Goal: Task Accomplishment & Management: Manage account settings

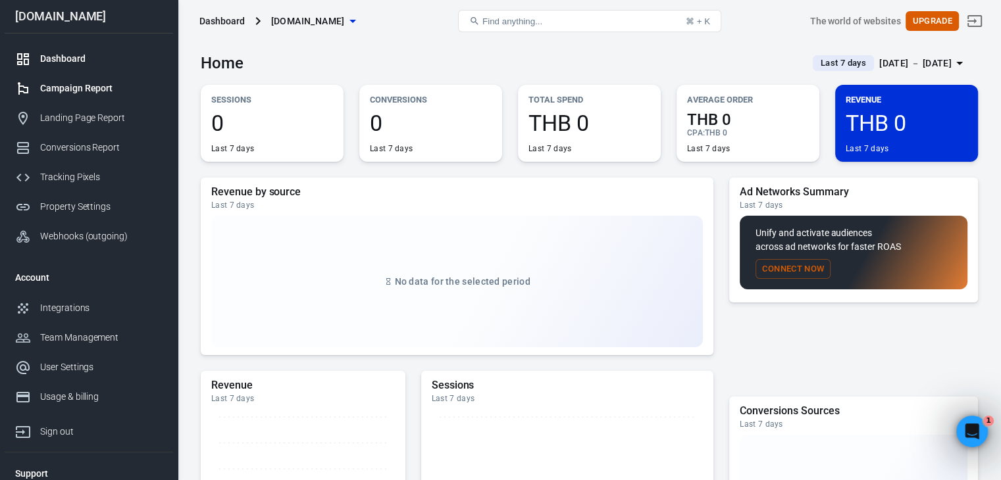
click at [109, 90] on div "Campaign Report" at bounding box center [101, 89] width 122 height 14
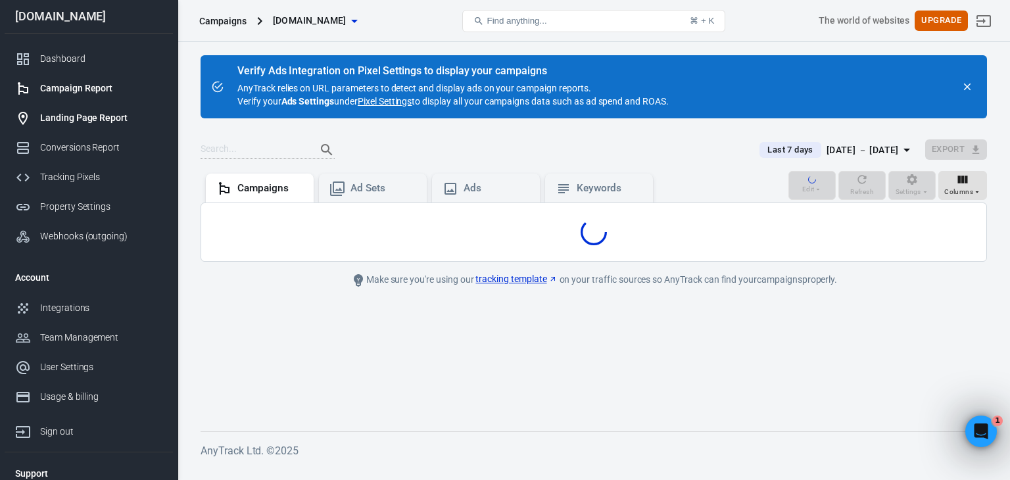
click at [107, 115] on div "Landing Page Report" at bounding box center [101, 118] width 122 height 14
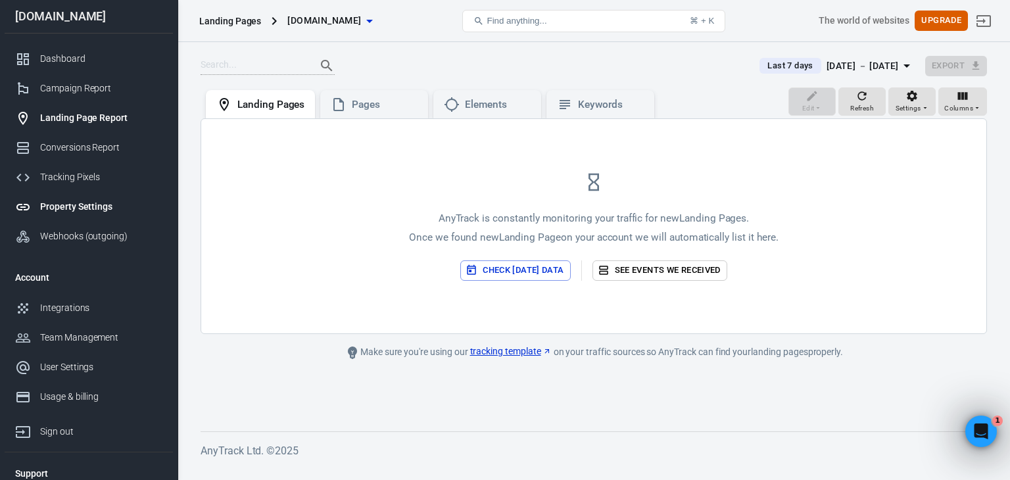
click at [86, 203] on div "Property Settings" at bounding box center [101, 207] width 122 height 14
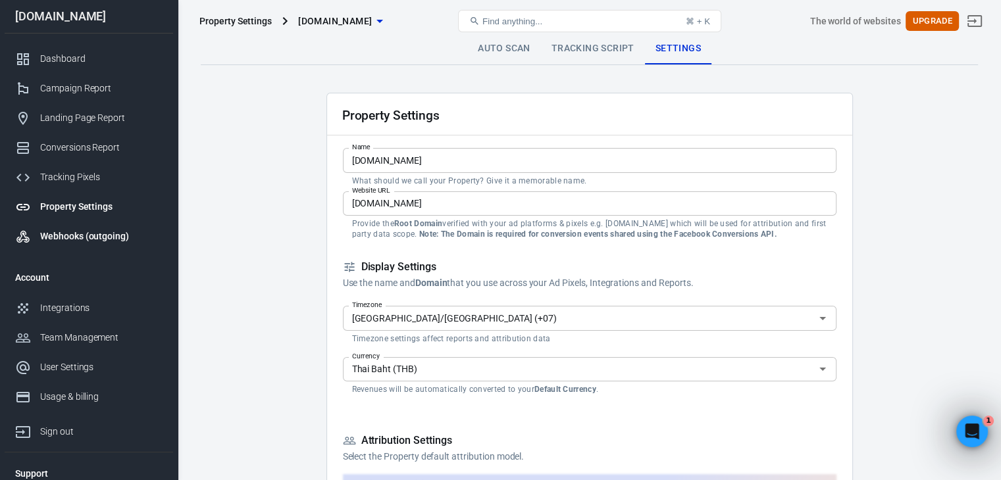
click at [100, 239] on div "Webhooks (outgoing)" at bounding box center [101, 237] width 122 height 14
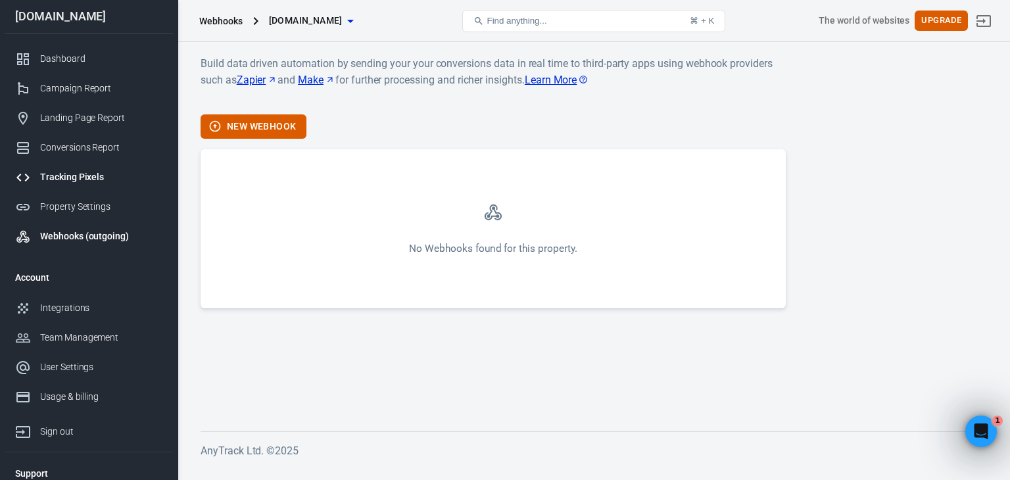
click at [116, 185] on link "Tracking Pixels" at bounding box center [89, 177] width 168 height 30
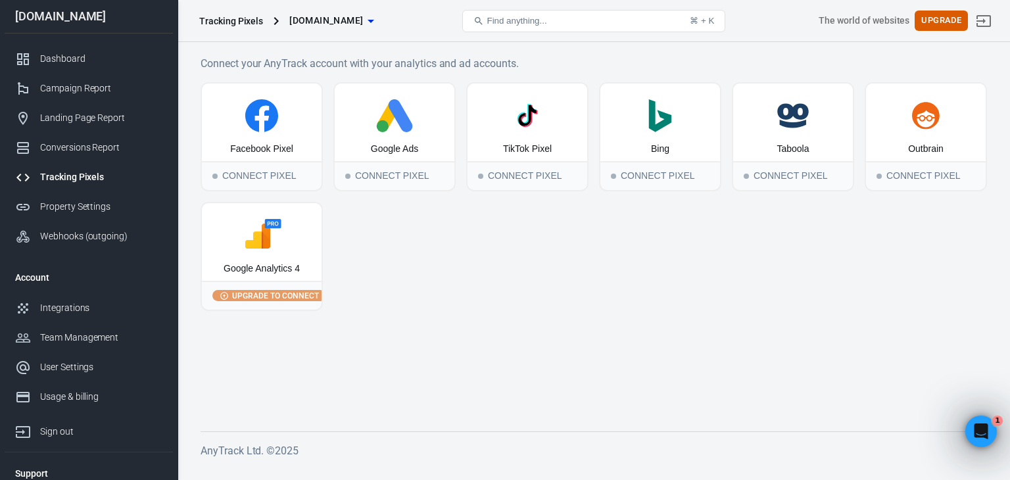
click at [282, 256] on div "Google Analytics 4" at bounding box center [262, 242] width 120 height 78
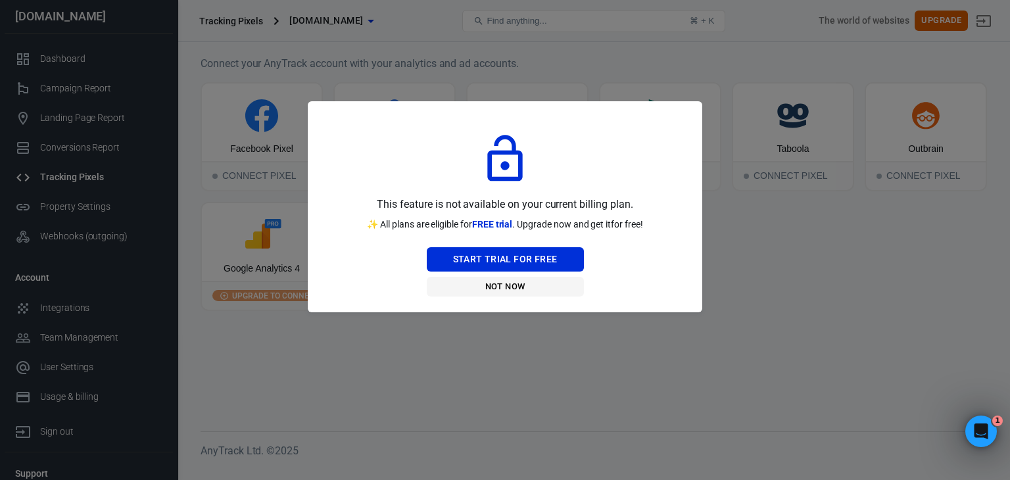
click at [504, 282] on button "Not Now" at bounding box center [505, 287] width 157 height 20
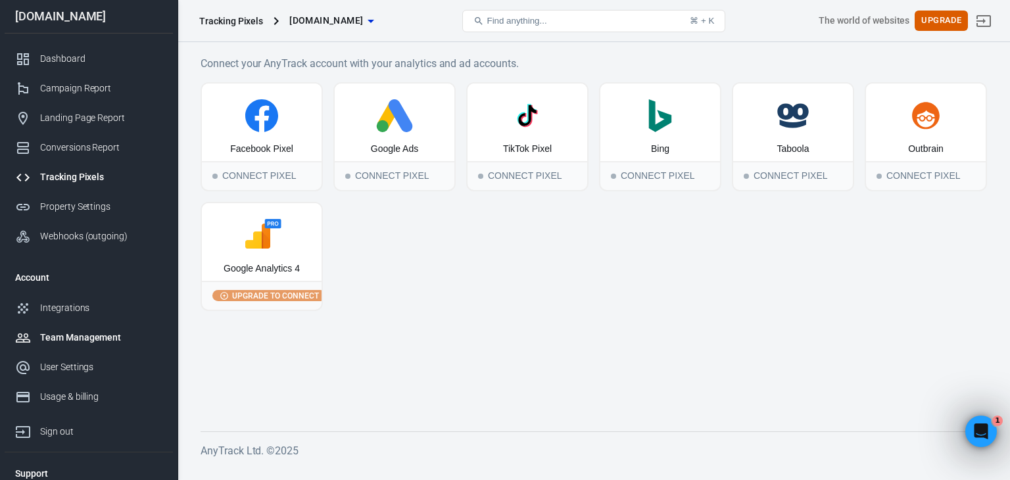
click at [74, 340] on div "Team Management" at bounding box center [101, 338] width 122 height 14
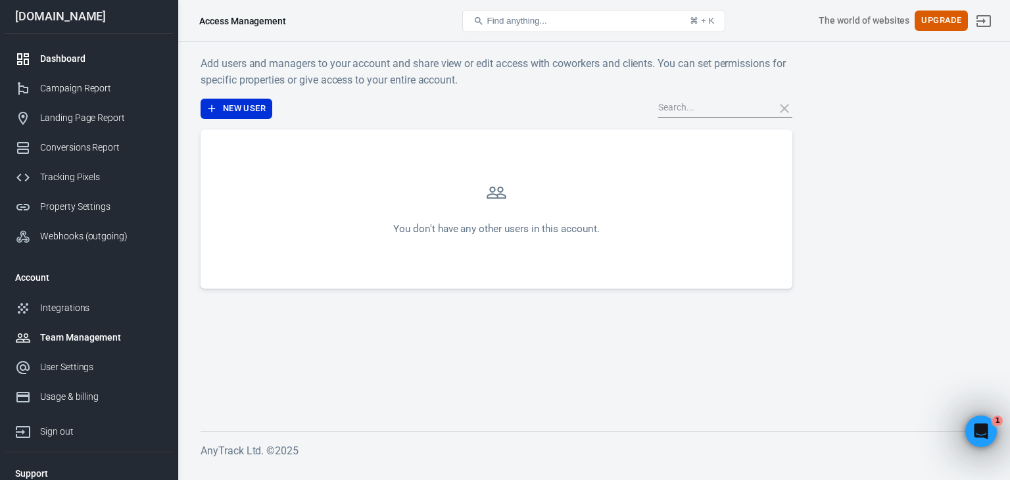
click at [66, 56] on div "Dashboard" at bounding box center [101, 59] width 122 height 14
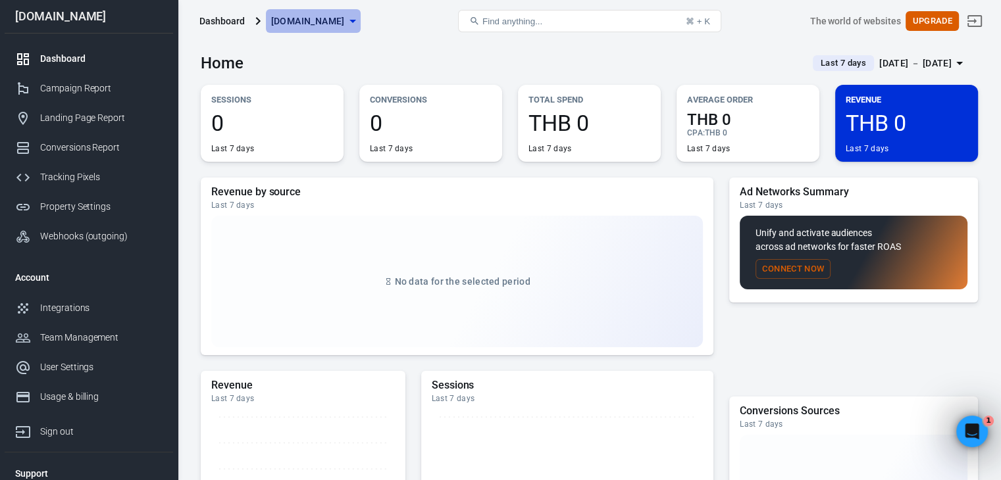
click at [316, 17] on span "[DOMAIN_NAME]" at bounding box center [308, 21] width 74 height 16
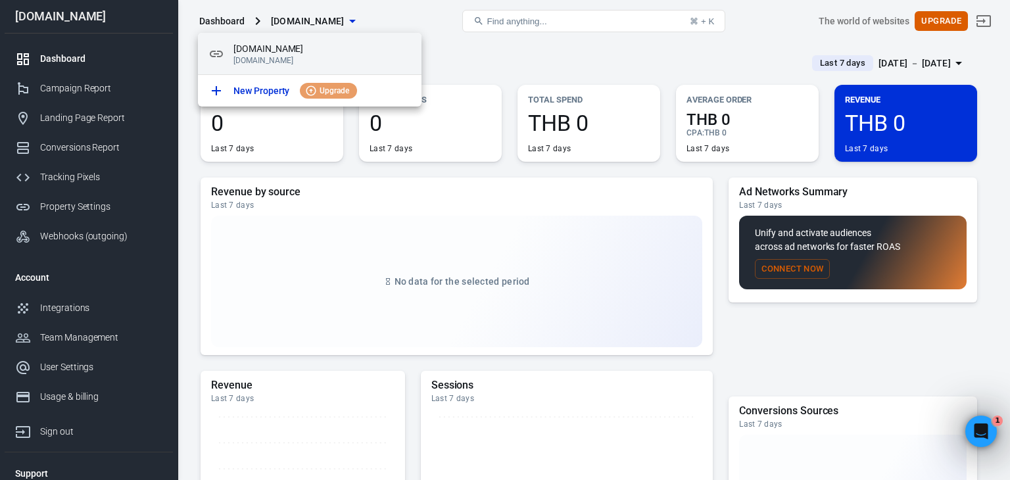
click at [248, 44] on span "[DOMAIN_NAME]" at bounding box center [323, 49] width 178 height 14
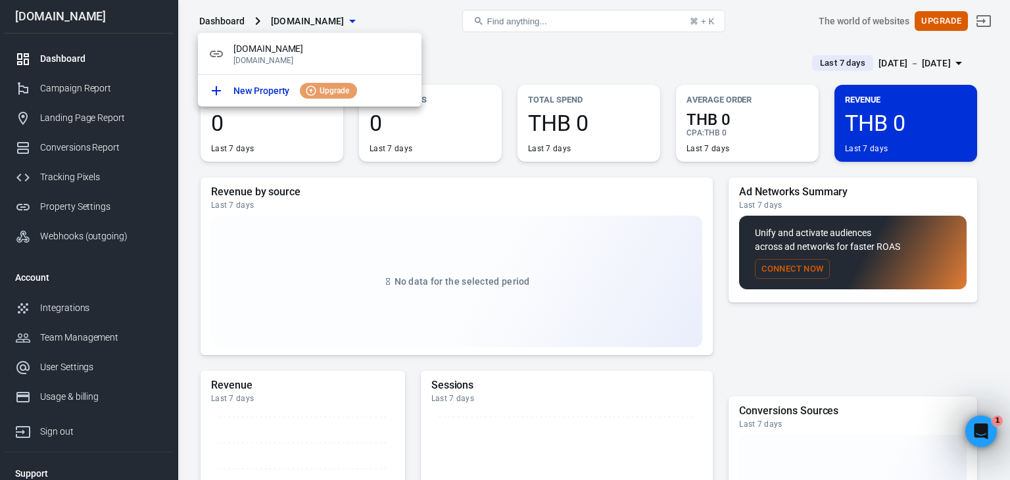
click at [53, 182] on div at bounding box center [505, 240] width 1010 height 480
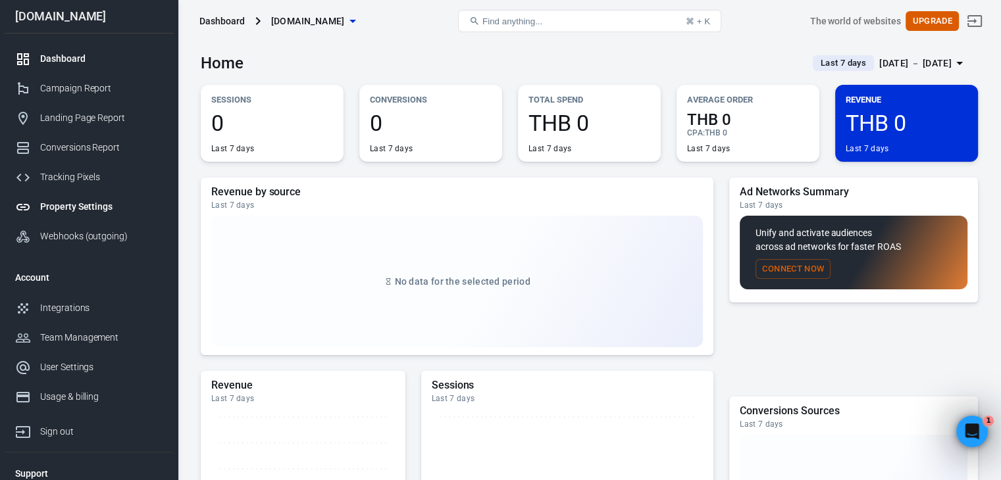
click at [91, 207] on div "Property Settings" at bounding box center [101, 207] width 122 height 14
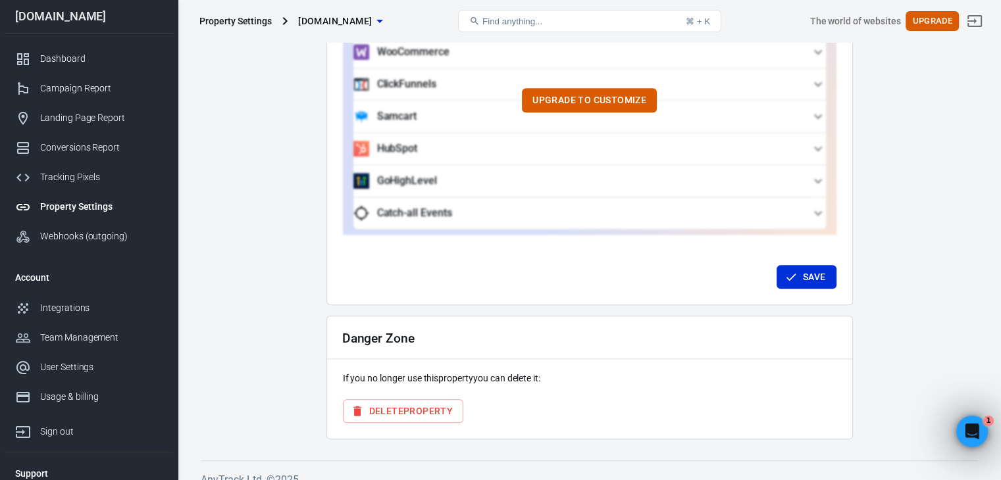
scroll to position [1304, 0]
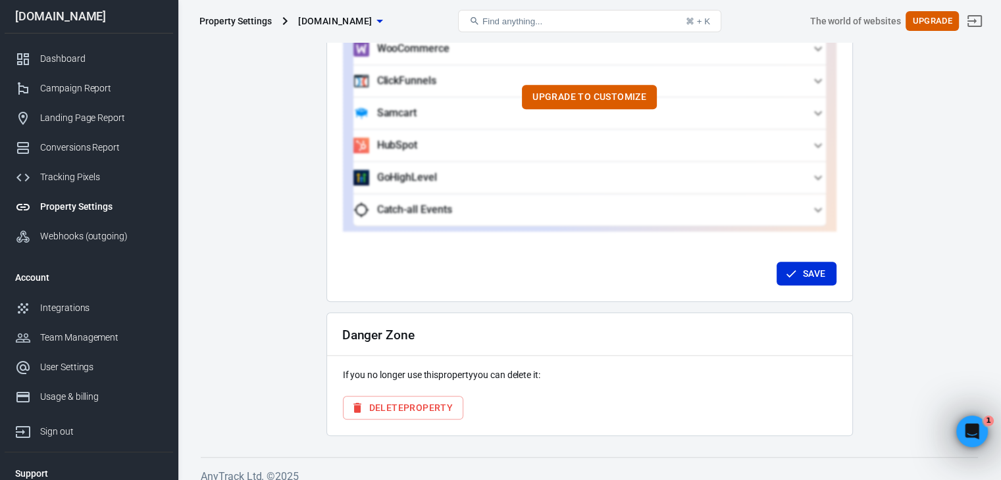
click at [433, 397] on button "Delete Property" at bounding box center [403, 408] width 121 height 24
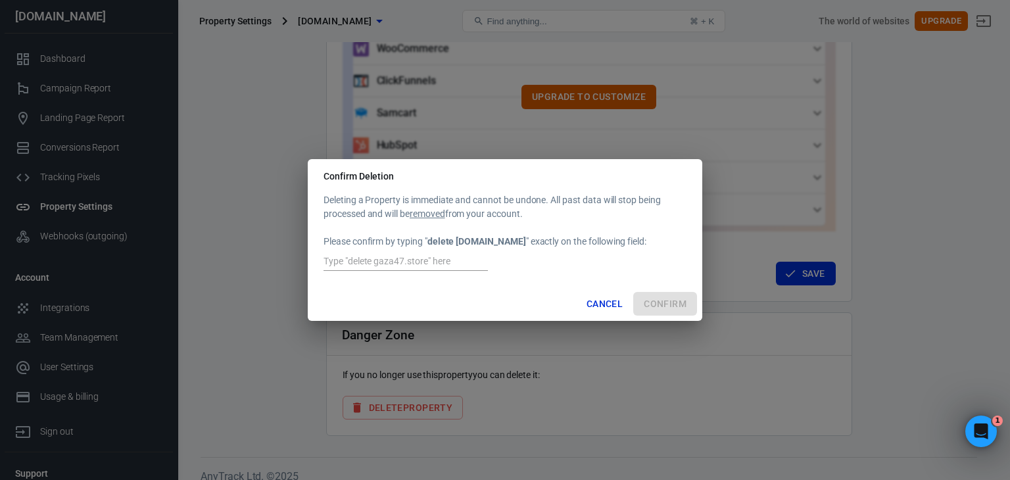
click at [387, 259] on input "text" at bounding box center [406, 262] width 164 height 17
drag, startPoint x: 509, startPoint y: 241, endPoint x: 430, endPoint y: 244, distance: 79.0
click at [430, 244] on strong "delete gaza47.store" at bounding box center [477, 241] width 99 height 11
copy strong "delete gaza47.store"
click at [392, 260] on input "text" at bounding box center [406, 262] width 164 height 17
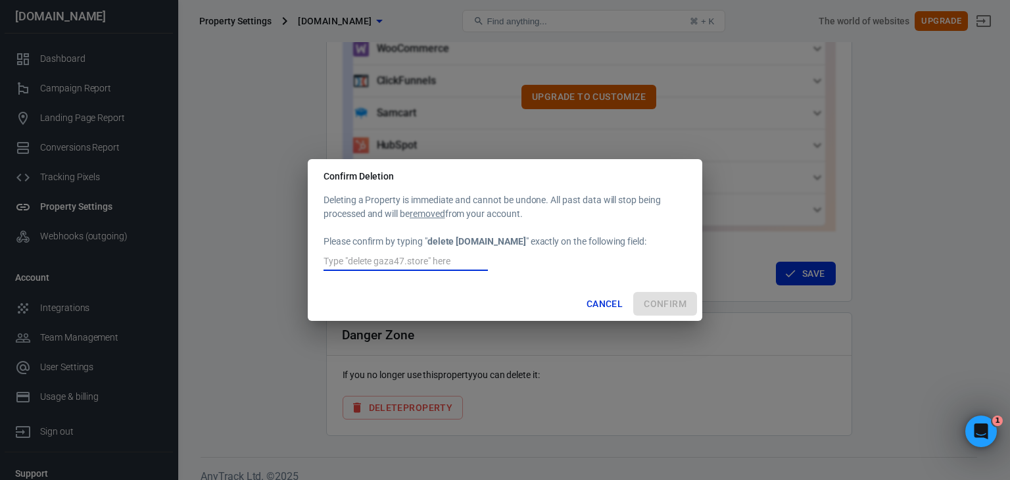
paste input "delete gaza47.store"
type input "delete gaza47.store"
click at [662, 307] on button "Confirm" at bounding box center [665, 304] width 64 height 24
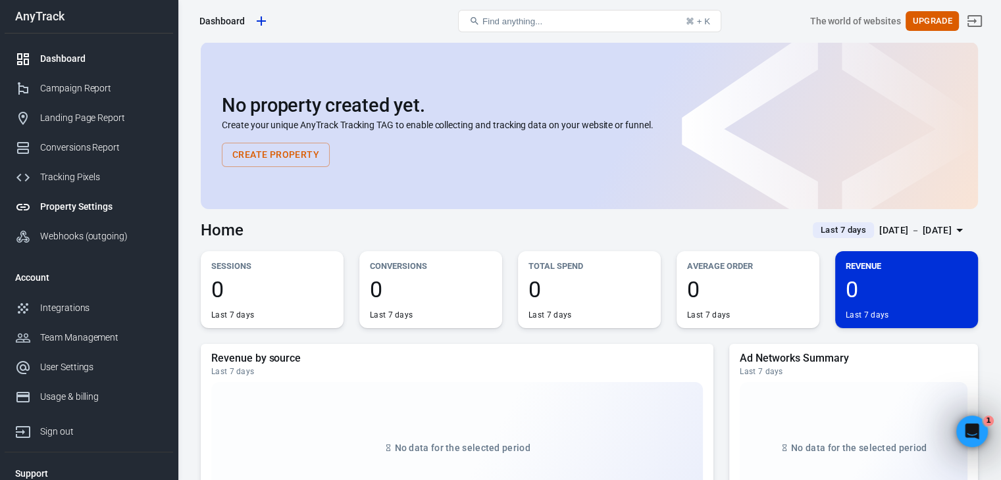
click at [86, 193] on link "Property Settings" at bounding box center [89, 207] width 168 height 30
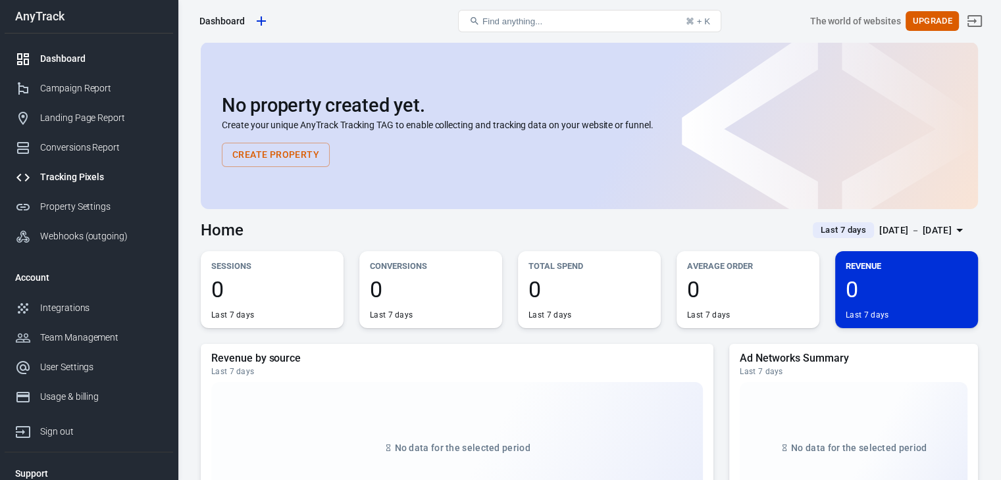
click at [97, 178] on div "Tracking Pixels" at bounding box center [101, 177] width 122 height 14
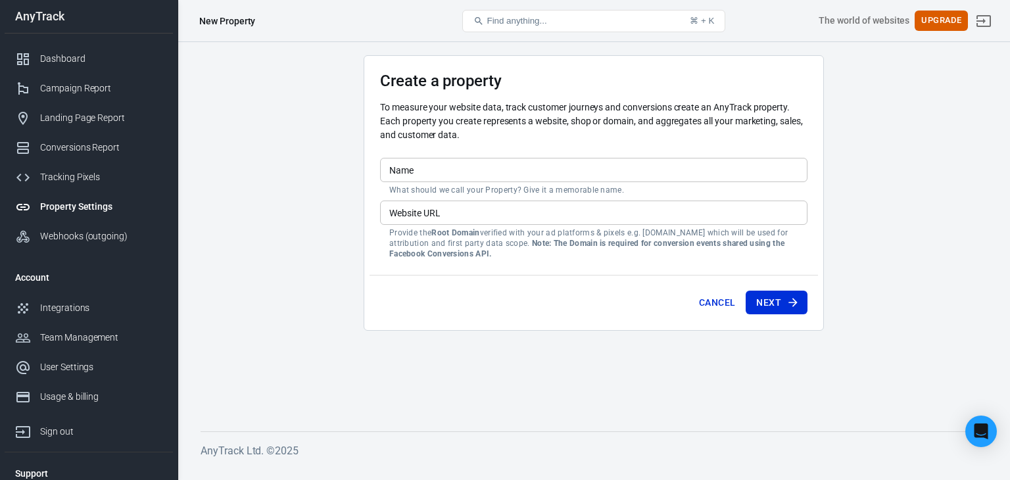
click at [97, 203] on div "Property Settings" at bounding box center [101, 207] width 122 height 14
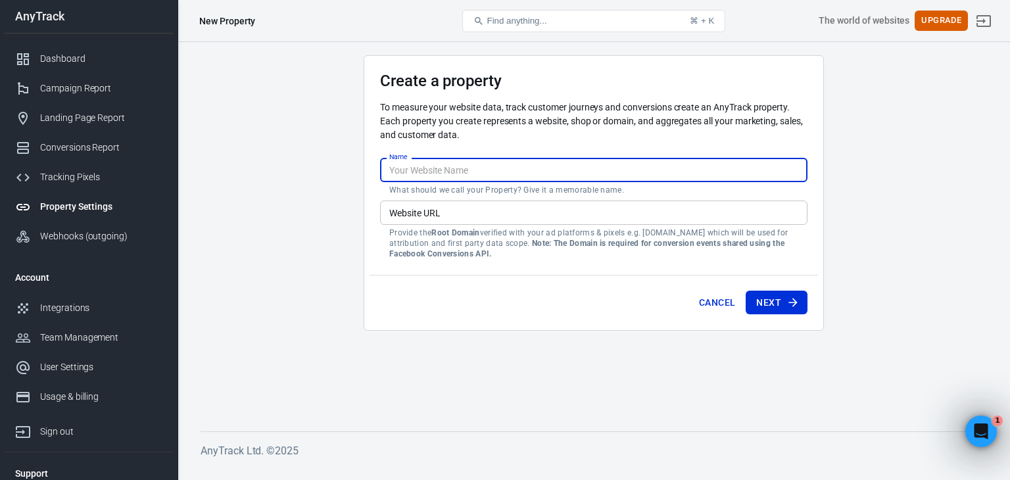
click at [457, 169] on input "Name" at bounding box center [594, 170] width 428 height 24
paste input "https://gaza47.store/"
type input "https://gaza47.store/"
click at [466, 209] on input "Website URL" at bounding box center [594, 213] width 428 height 24
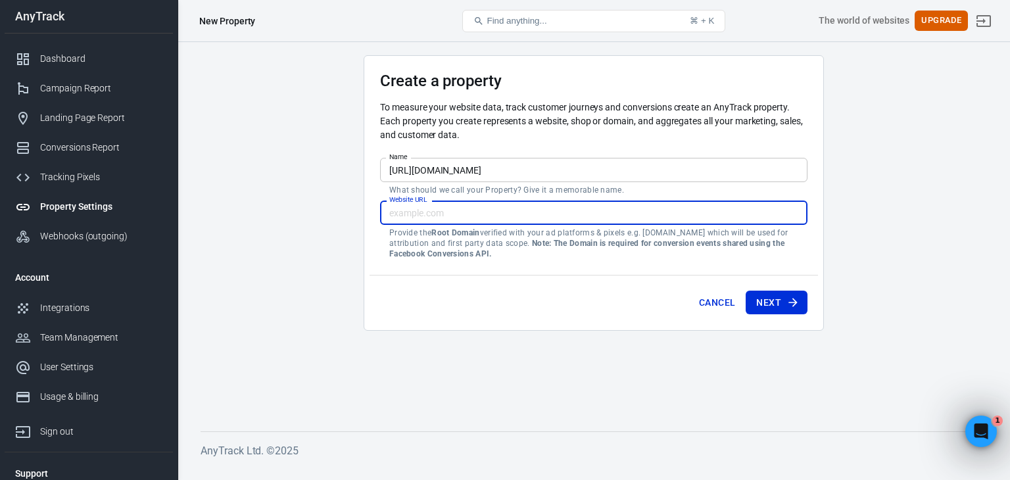
paste input "https://gaza47.store/"
type input "https://gaza47.store/"
click at [781, 302] on button "Next" at bounding box center [777, 303] width 62 height 24
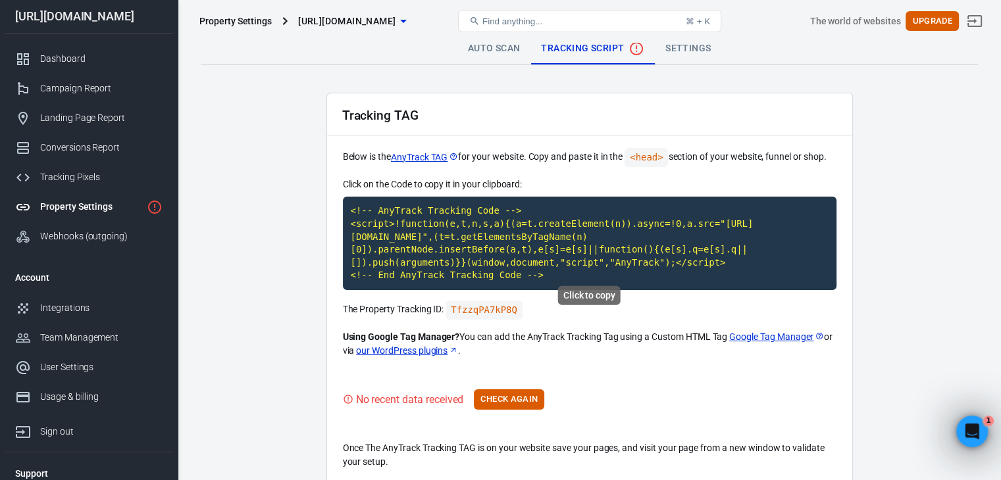
click at [503, 234] on code "<!-- AnyTrack Tracking Code --> <script>!function(e,t,n,s,a){(a=t.createElement…" at bounding box center [589, 243] width 493 height 93
click at [487, 301] on code "TfzzqPA7kP8Q" at bounding box center [483, 310] width 77 height 19
click at [522, 389] on button "Check Again" at bounding box center [509, 399] width 70 height 20
click at [539, 389] on button "Check Again" at bounding box center [509, 399] width 70 height 20
click at [483, 49] on link "Auto Scan" at bounding box center [494, 49] width 74 height 32
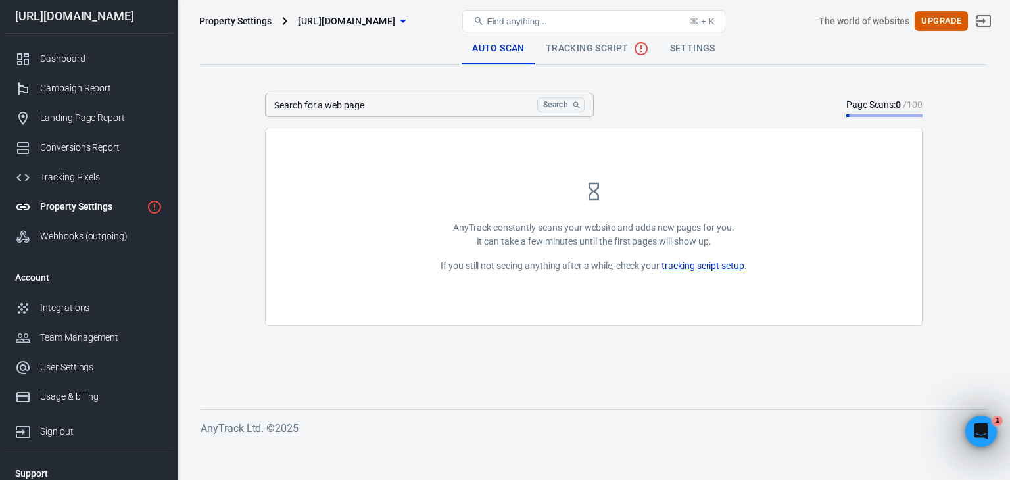
click at [579, 59] on link "Tracking Script" at bounding box center [597, 49] width 124 height 32
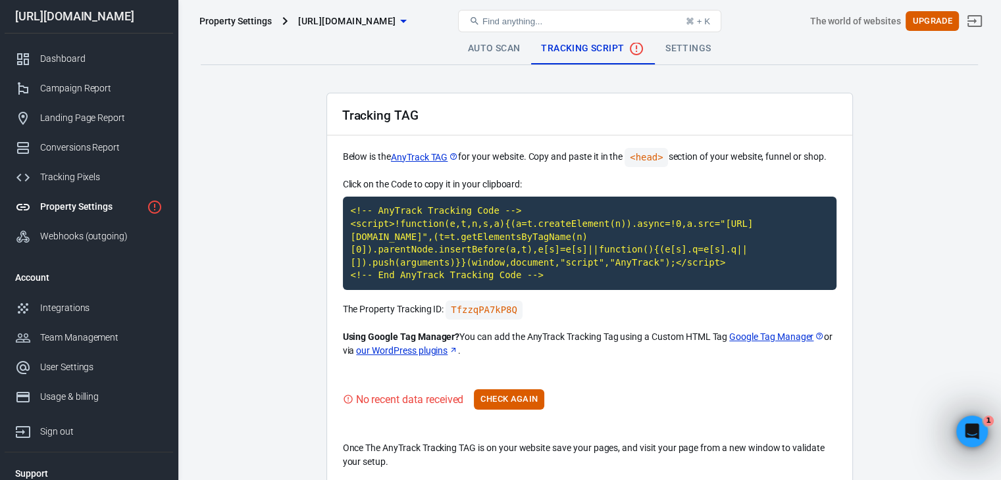
click at [508, 374] on div "Tracking TAG Below is the AnyTrack TAG for your website. Copy and paste it in t…" at bounding box center [589, 289] width 526 height 393
click at [508, 389] on button "Check Again" at bounding box center [509, 399] width 70 height 20
click at [528, 389] on button "Check Again" at bounding box center [509, 399] width 70 height 20
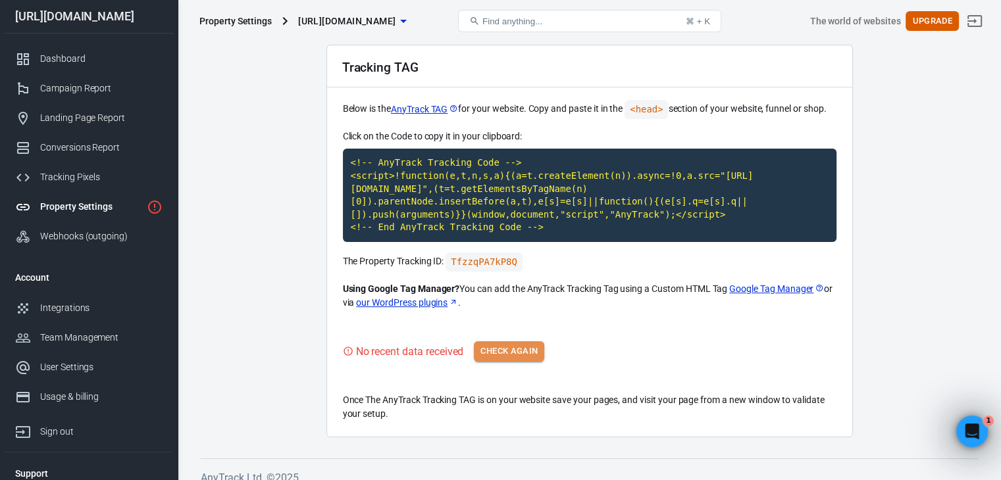
click at [512, 341] on button "Check Again" at bounding box center [509, 351] width 70 height 20
click at [529, 341] on button "Check Again" at bounding box center [509, 351] width 70 height 20
click at [529, 341] on div "No recent data received Check Again" at bounding box center [589, 351] width 493 height 20
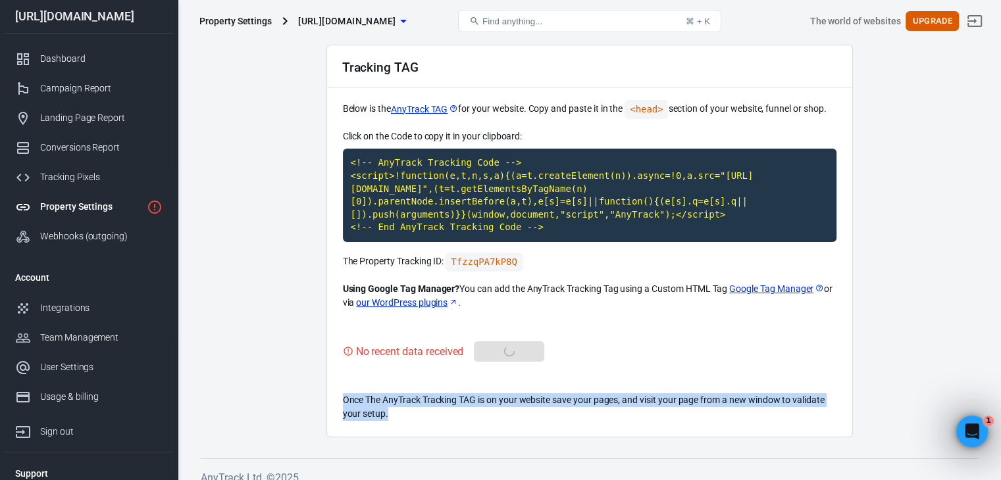
click at [529, 341] on div "No recent data received Check Again" at bounding box center [589, 351] width 493 height 20
click at [529, 341] on button "Check Again" at bounding box center [509, 351] width 70 height 20
click at [529, 341] on div "No recent data received Check Again" at bounding box center [589, 351] width 493 height 20
click at [97, 209] on div "Property Settings" at bounding box center [90, 207] width 101 height 14
click at [118, 168] on link "Tracking Pixels" at bounding box center [89, 177] width 168 height 30
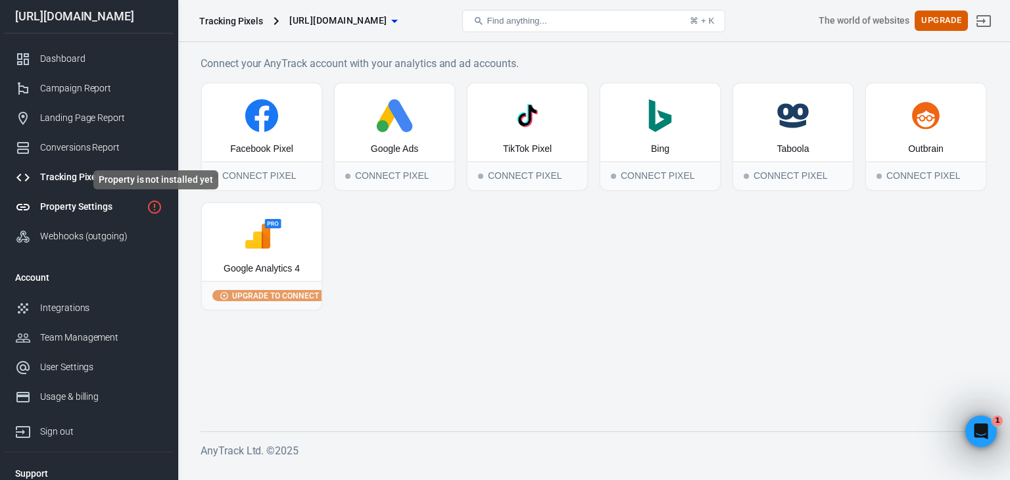
click at [161, 199] on icon "Property is not installed yet" at bounding box center [155, 207] width 16 height 16
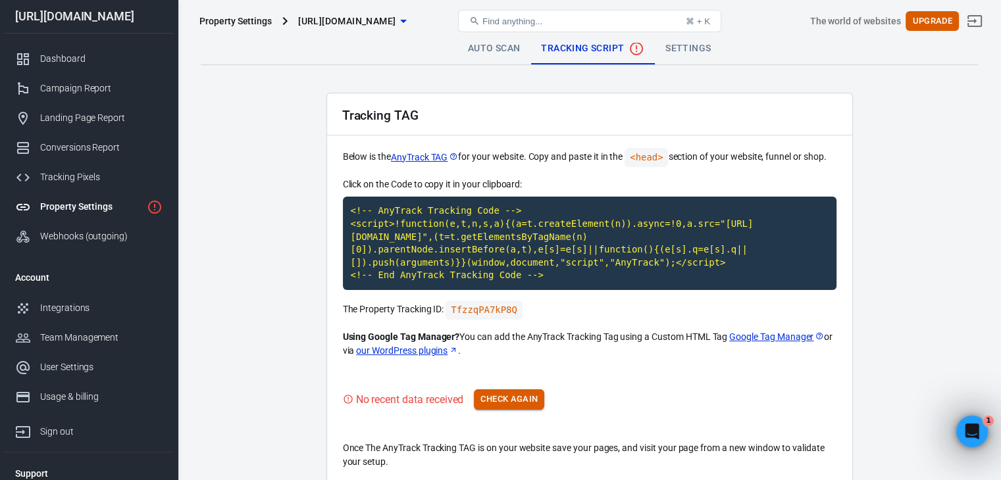
click at [544, 389] on button "Check Again" at bounding box center [509, 399] width 70 height 20
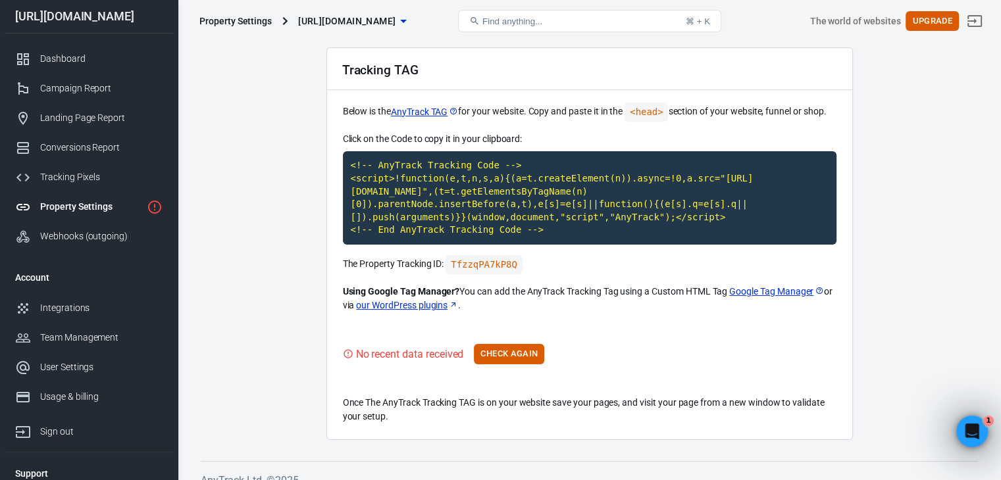
scroll to position [48, 0]
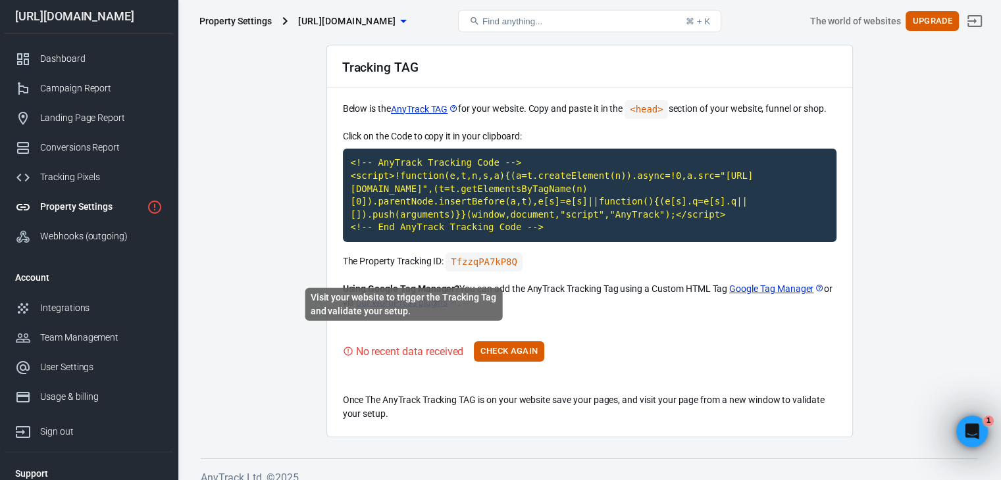
click at [403, 343] on div "No recent data received" at bounding box center [410, 351] width 108 height 16
click at [408, 343] on div "No recent data received" at bounding box center [410, 351] width 108 height 16
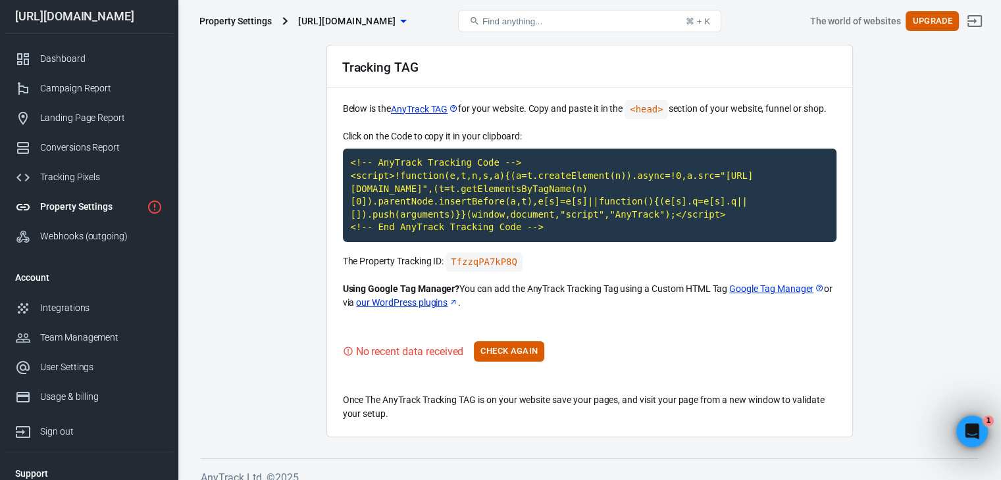
click at [441, 111] on link "AnyTrack TAG" at bounding box center [424, 110] width 67 height 14
click at [503, 341] on button "Check Again" at bounding box center [509, 351] width 70 height 20
click at [424, 182] on code "<!-- AnyTrack Tracking Code --> <script>!function(e,t,n,s,a){(a=t.createElement…" at bounding box center [589, 195] width 493 height 93
click at [520, 341] on button "Check Again" at bounding box center [509, 351] width 70 height 20
